Goal: Check status: Check status

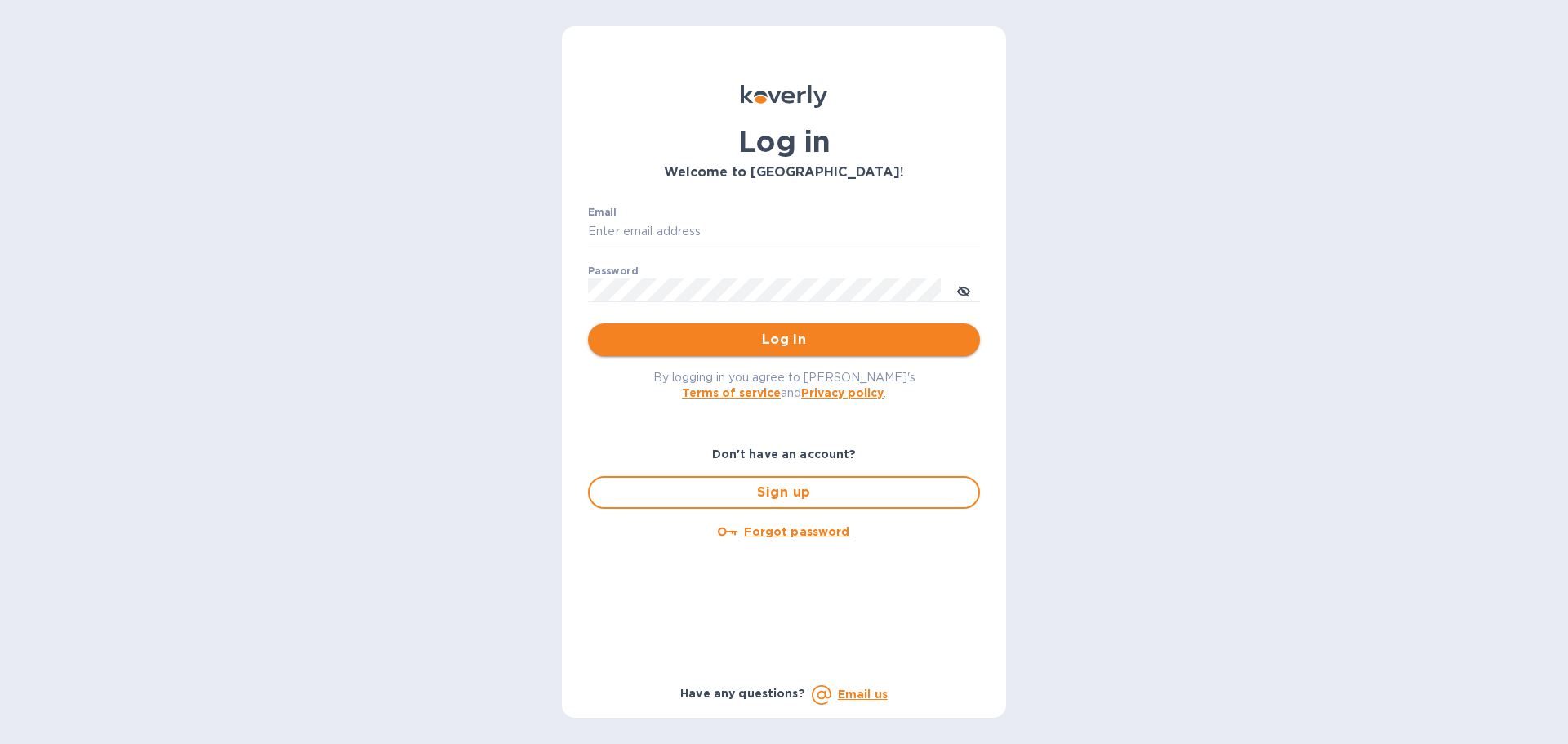
type input "[EMAIL_ADDRESS][DOMAIN_NAME]"
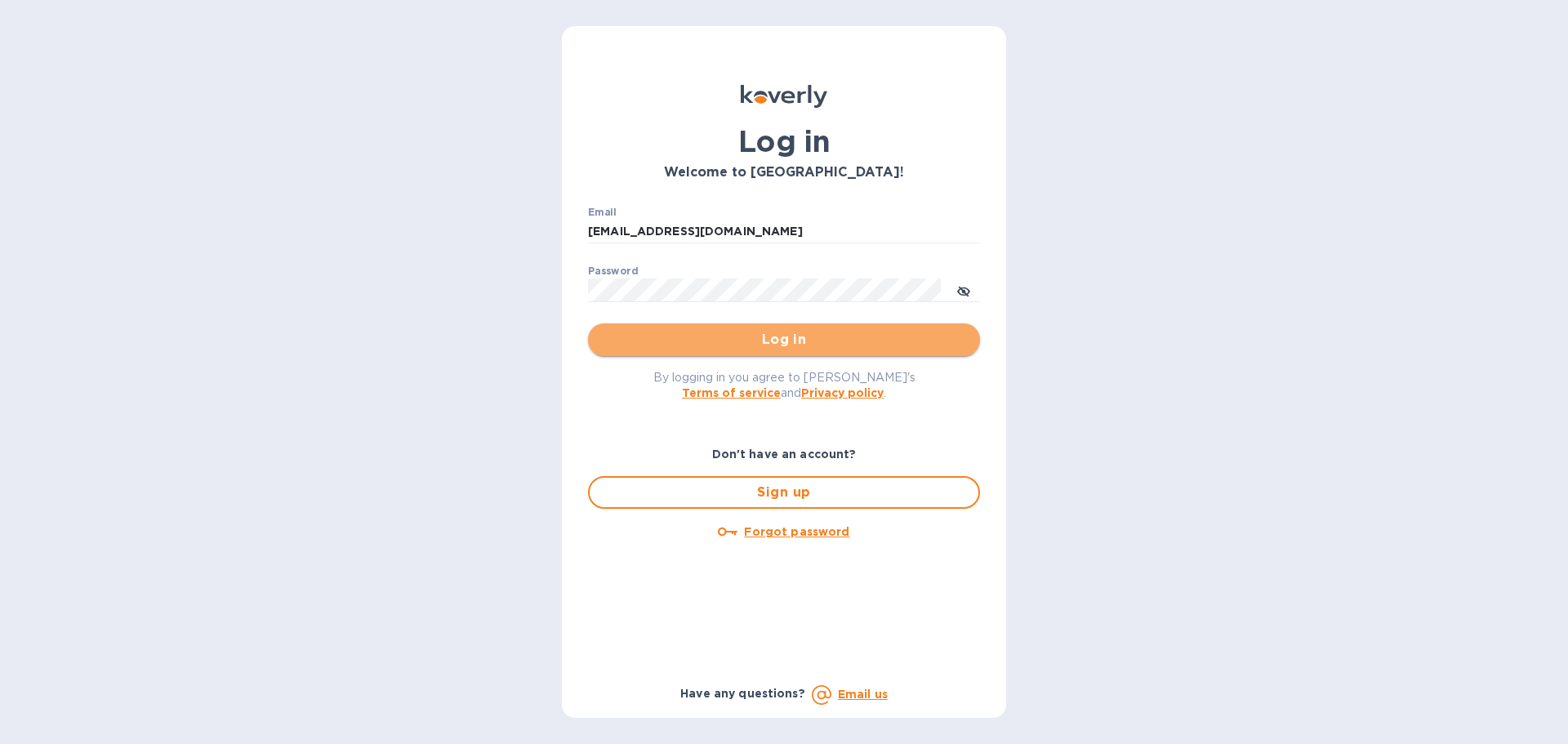
click at [620, 345] on span "Log in" at bounding box center [783, 340] width 366 height 20
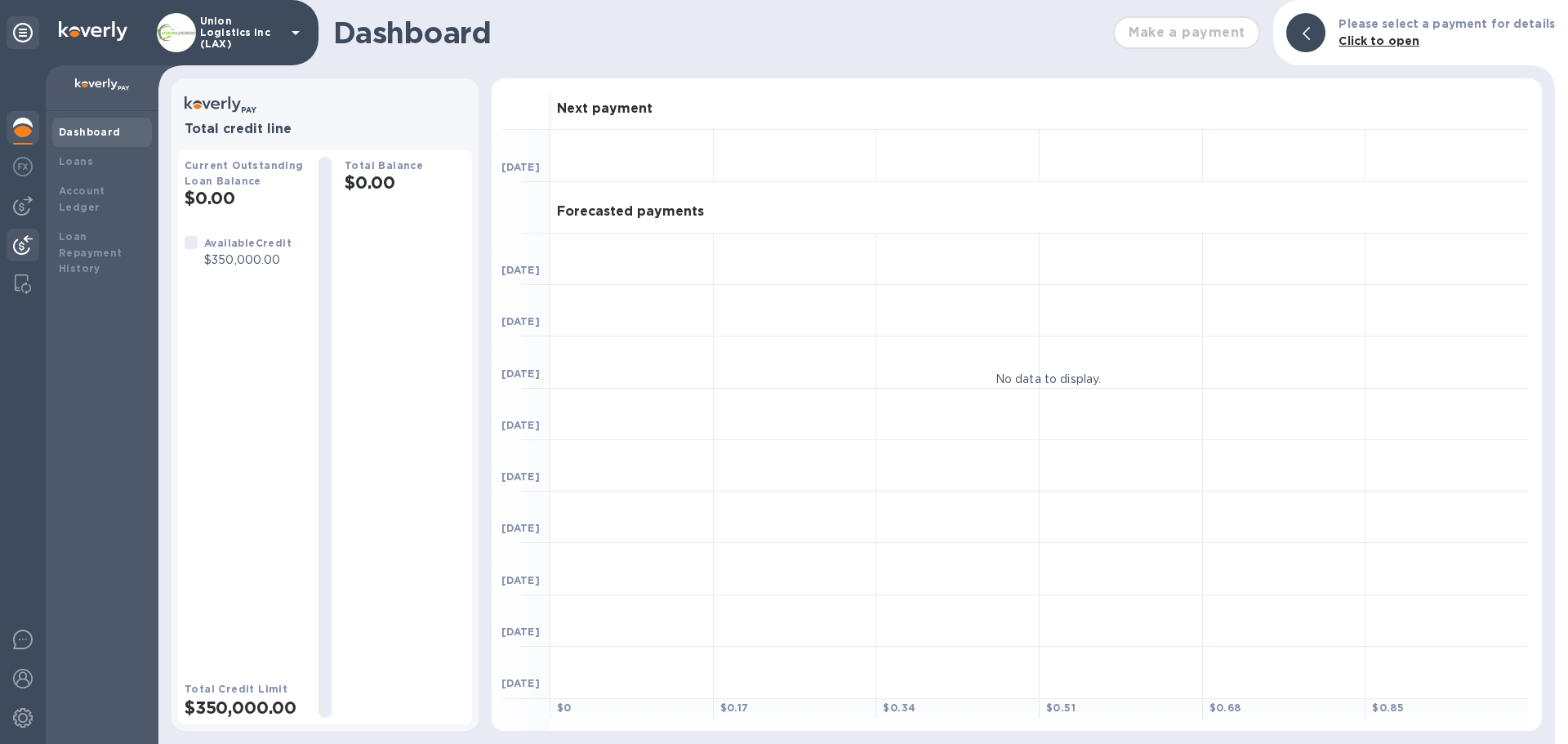
click at [31, 244] on img at bounding box center [23, 245] width 20 height 20
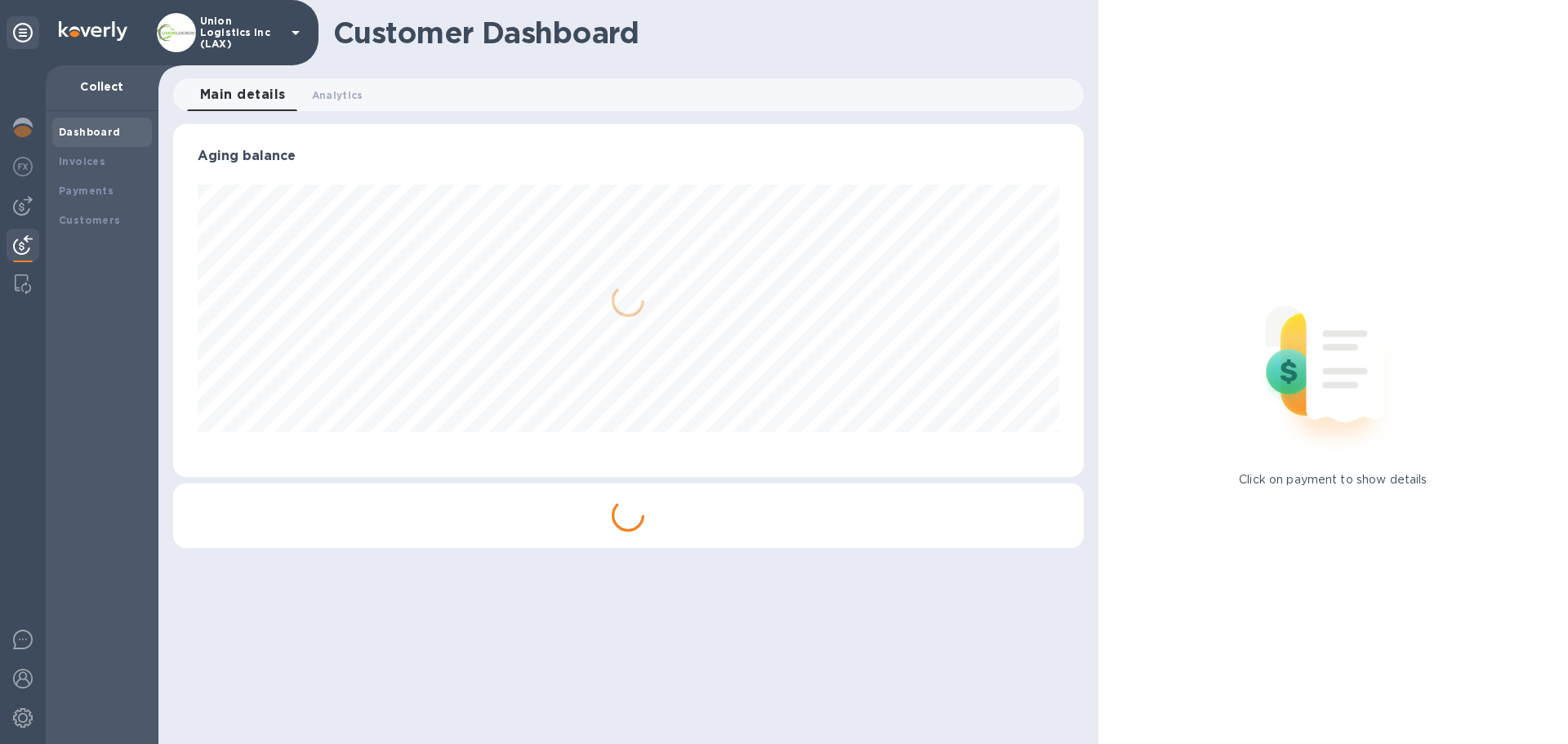
scroll to position [352, 909]
click at [88, 189] on b "Payments" at bounding box center [86, 190] width 55 height 12
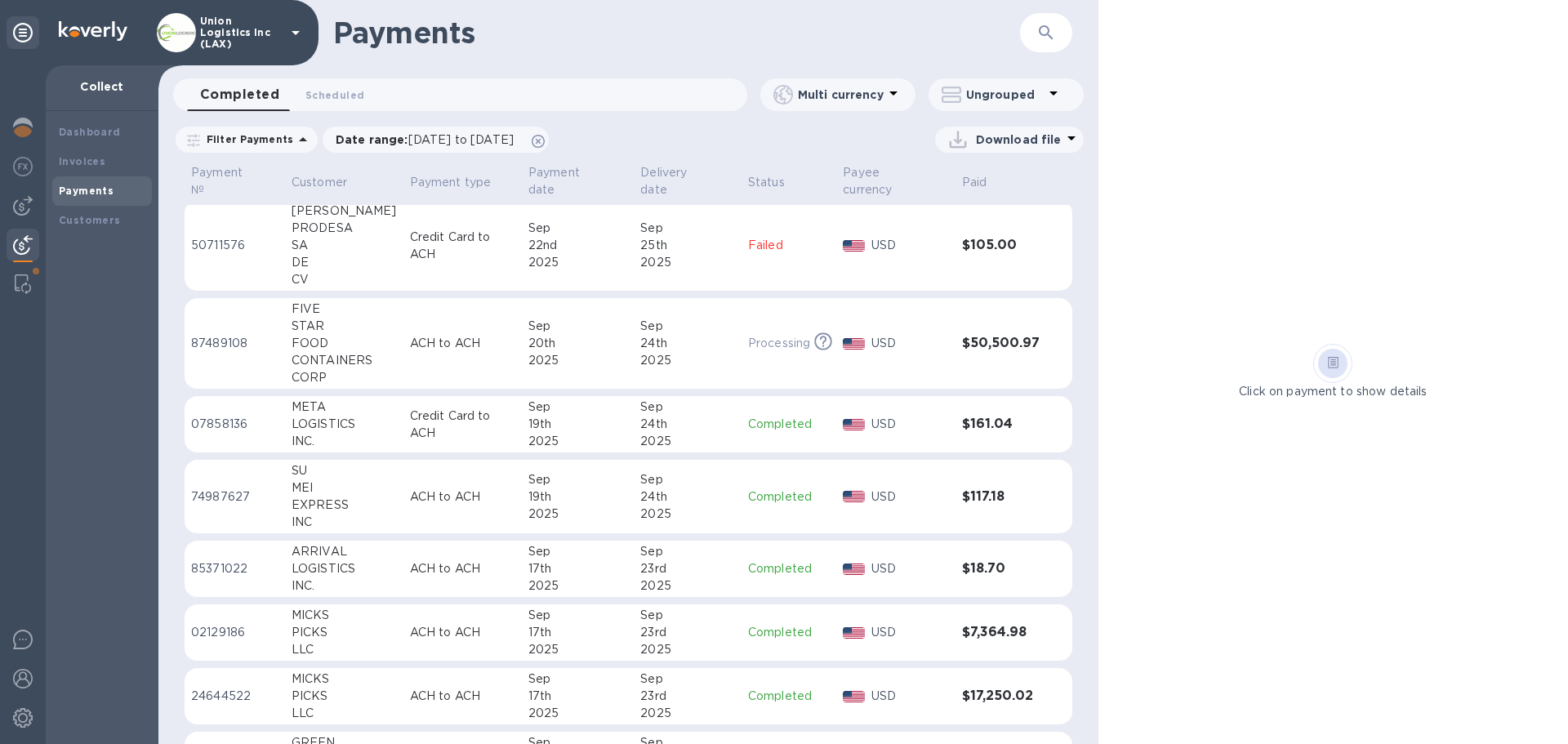
scroll to position [1499, 0]
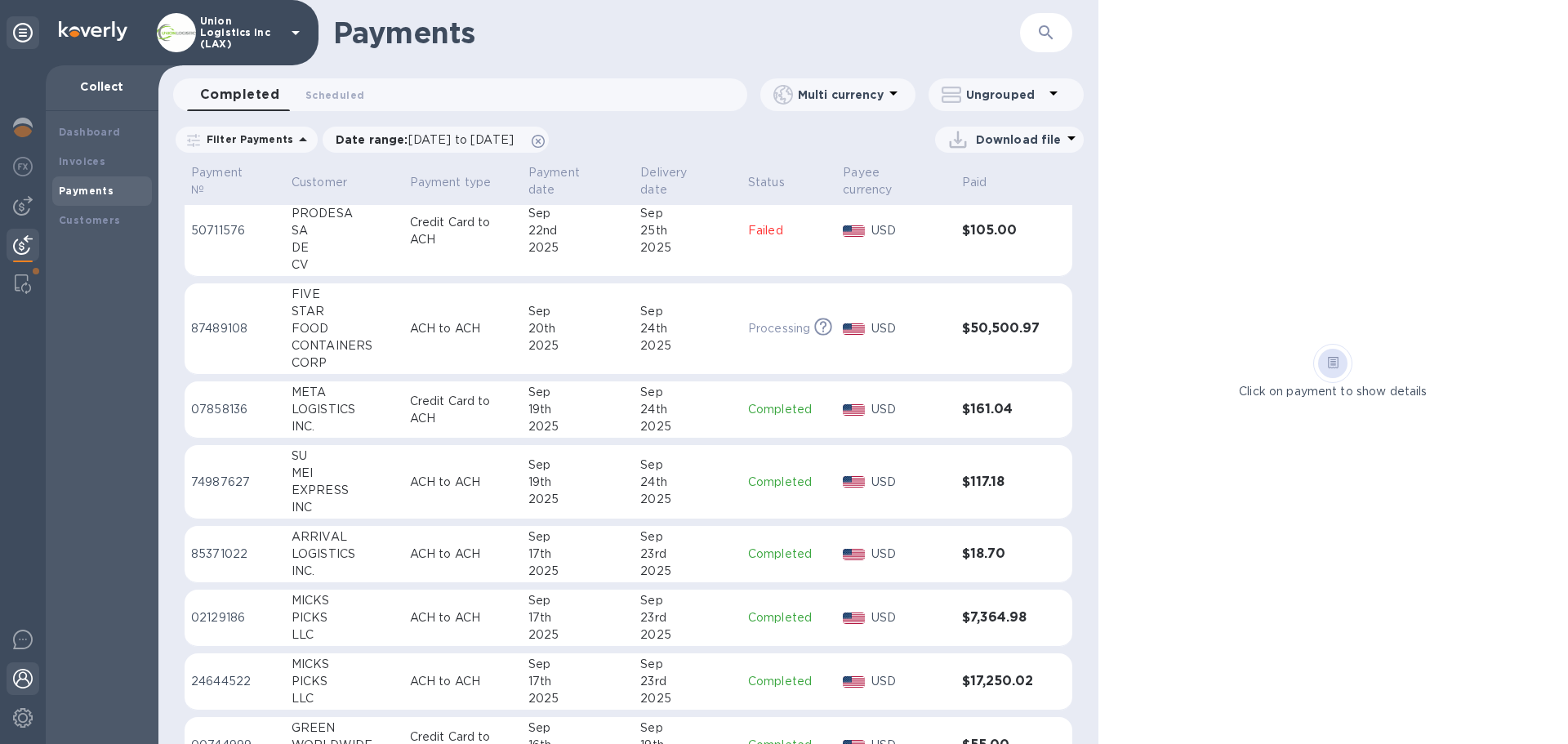
click at [20, 680] on img at bounding box center [23, 679] width 20 height 20
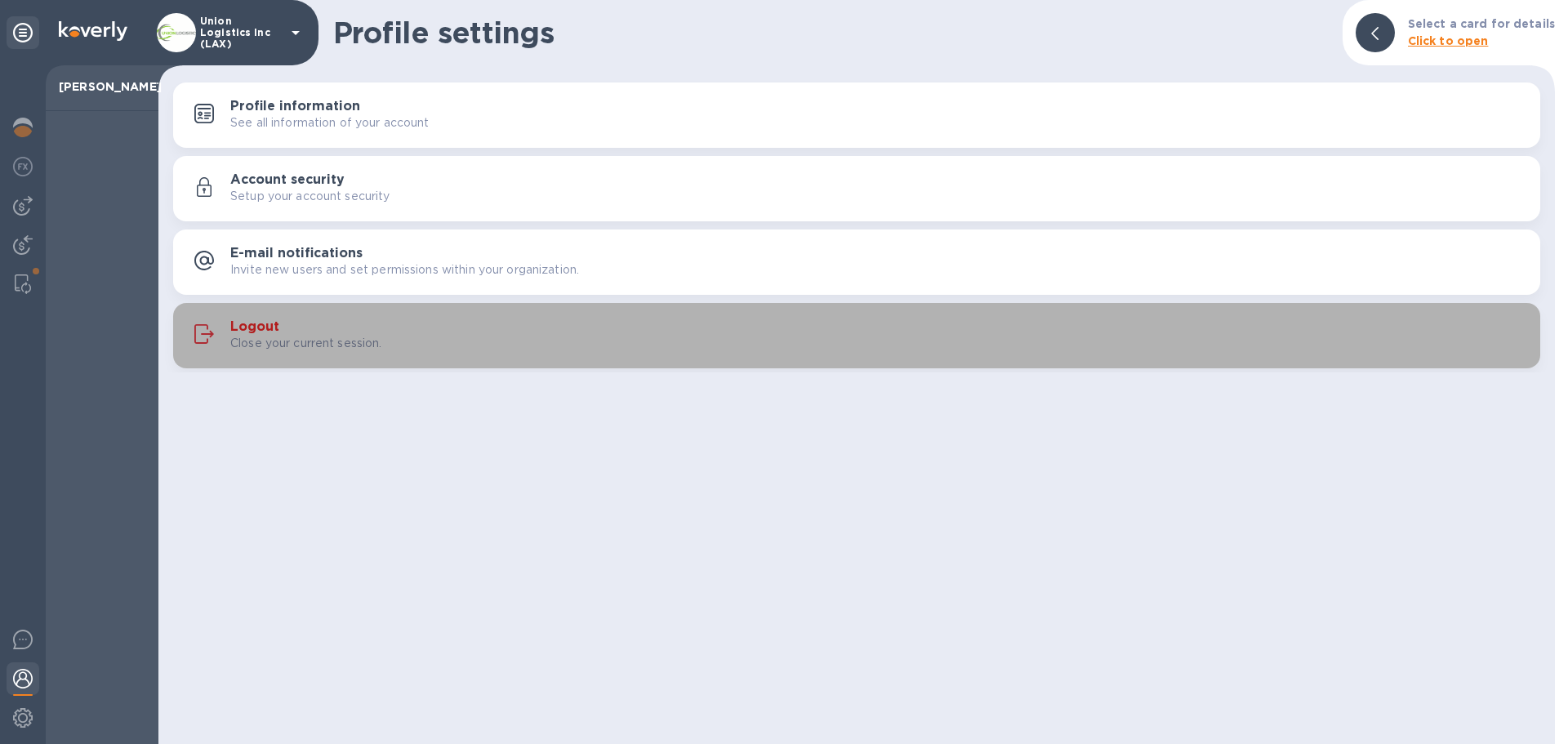
click at [296, 331] on div "Logout Close your current session." at bounding box center [878, 335] width 1296 height 33
